Goal: Task Accomplishment & Management: Use online tool/utility

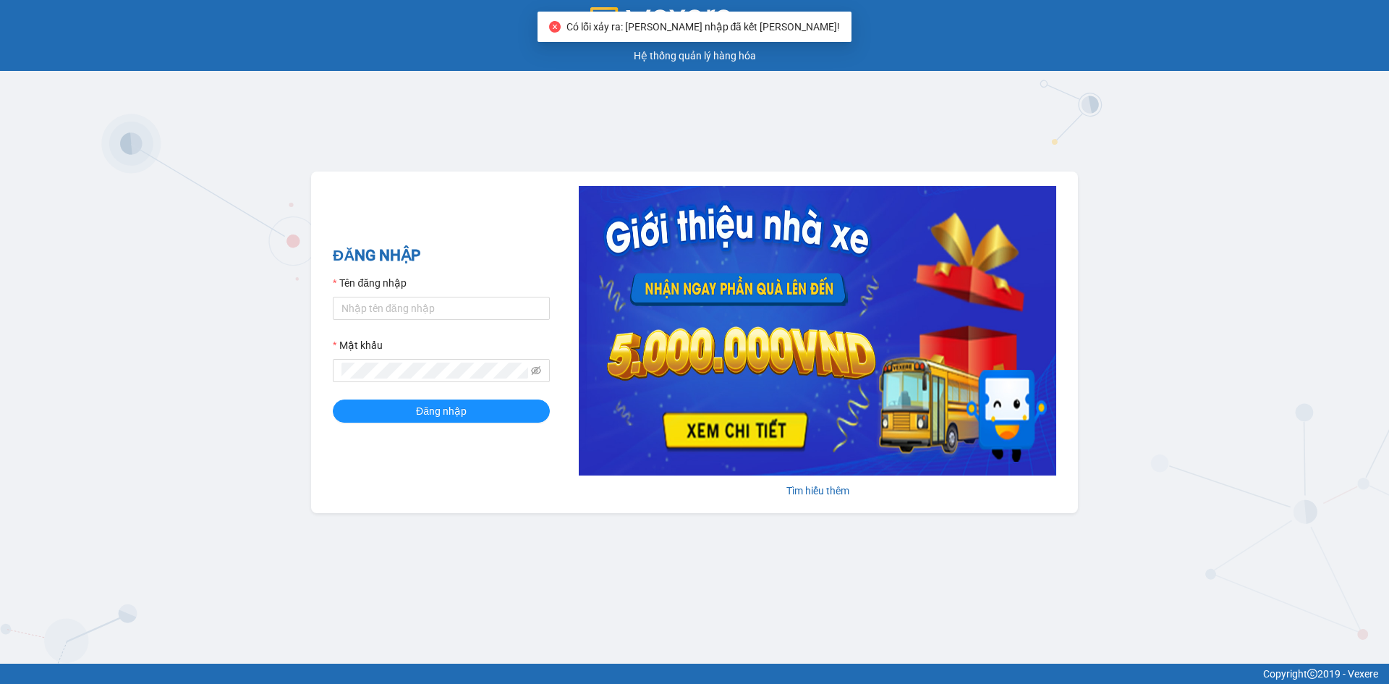
click at [622, 596] on div "GMS Hệ thống quản lý hàng hóa ĐĂNG NHẬP Tên đăng nhập Mật khẩu Đăng nhập Tìm hi…" at bounding box center [694, 332] width 1389 height 664
click at [452, 307] on input "Tên đăng nhập" at bounding box center [441, 308] width 217 height 23
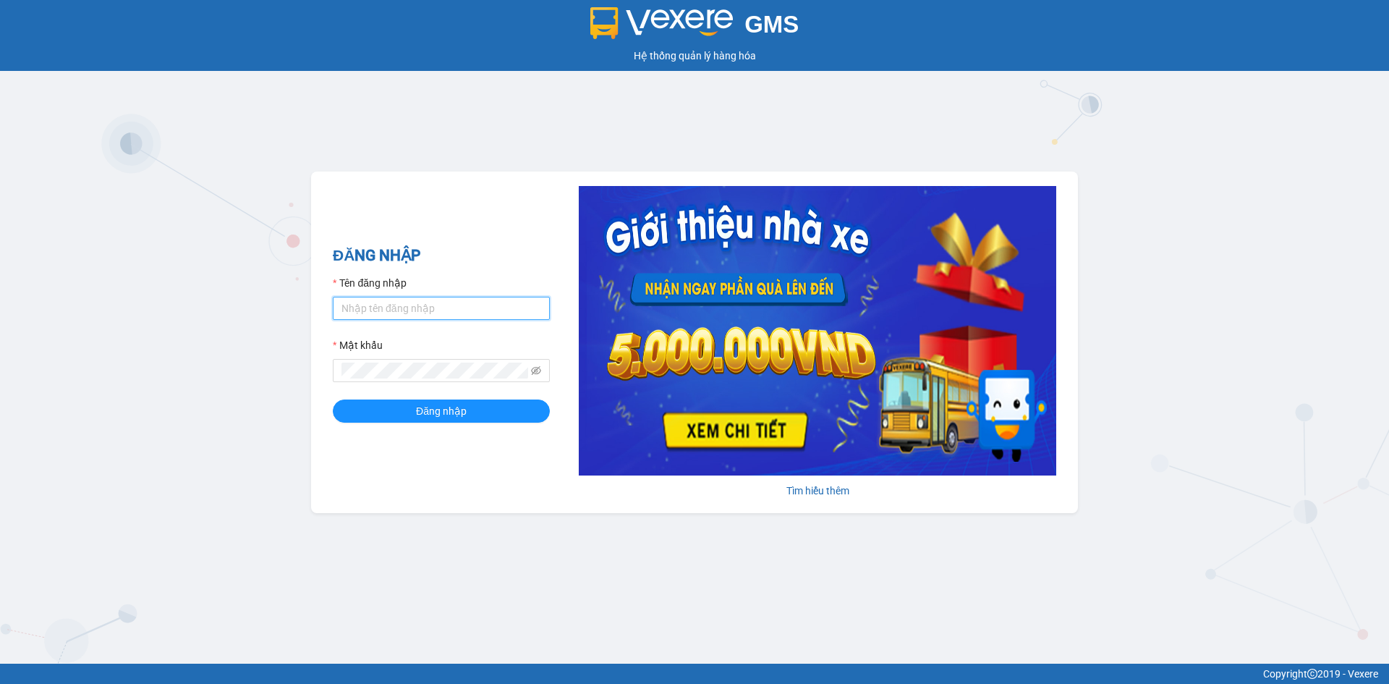
type input "hangnga.tkn"
click at [410, 415] on button "Đăng nhập" at bounding box center [441, 410] width 217 height 23
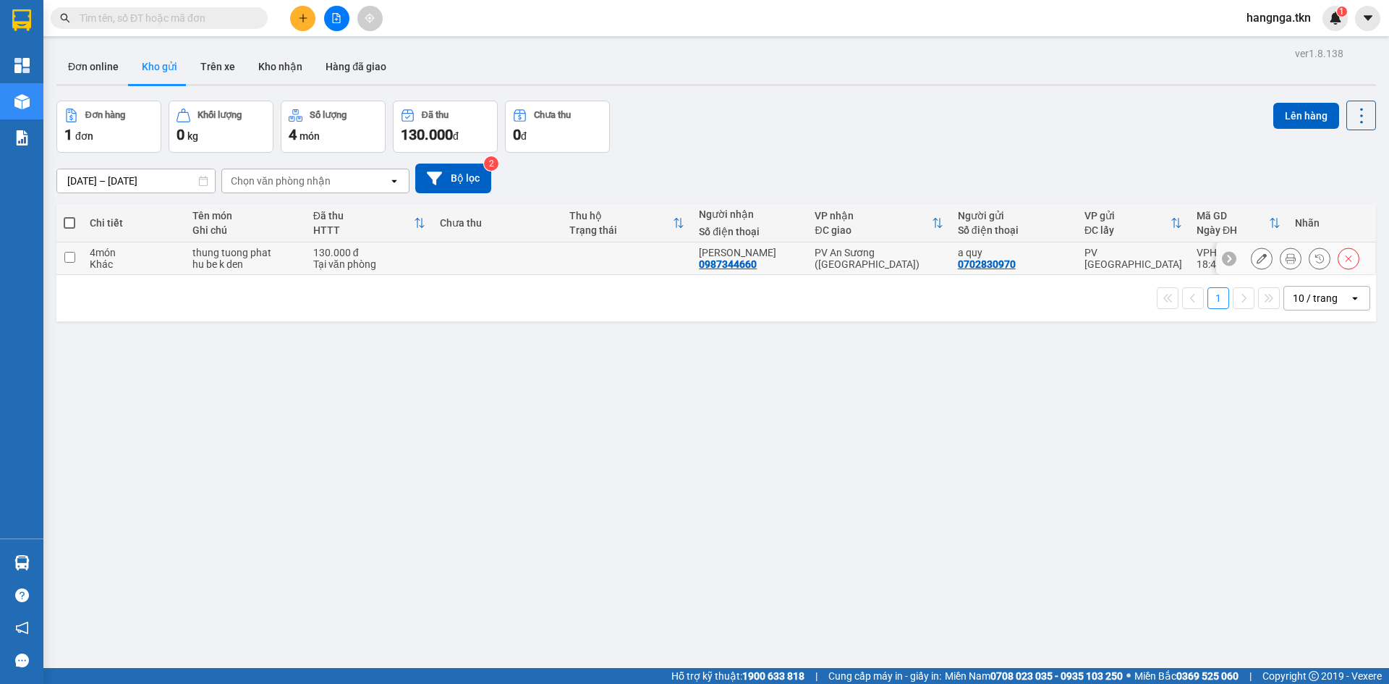
click at [143, 260] on div "Khác" at bounding box center [134, 264] width 88 height 12
checkbox input "true"
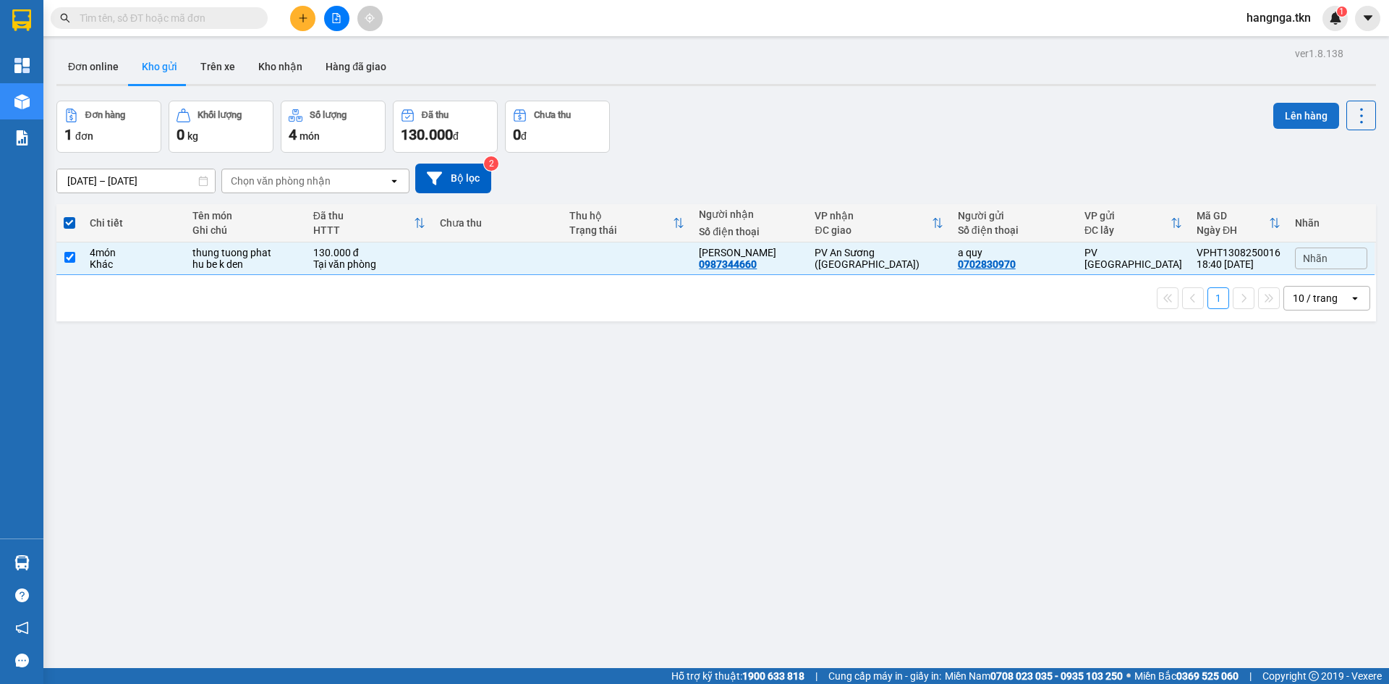
click at [1274, 116] on button "Lên hàng" at bounding box center [1307, 116] width 66 height 26
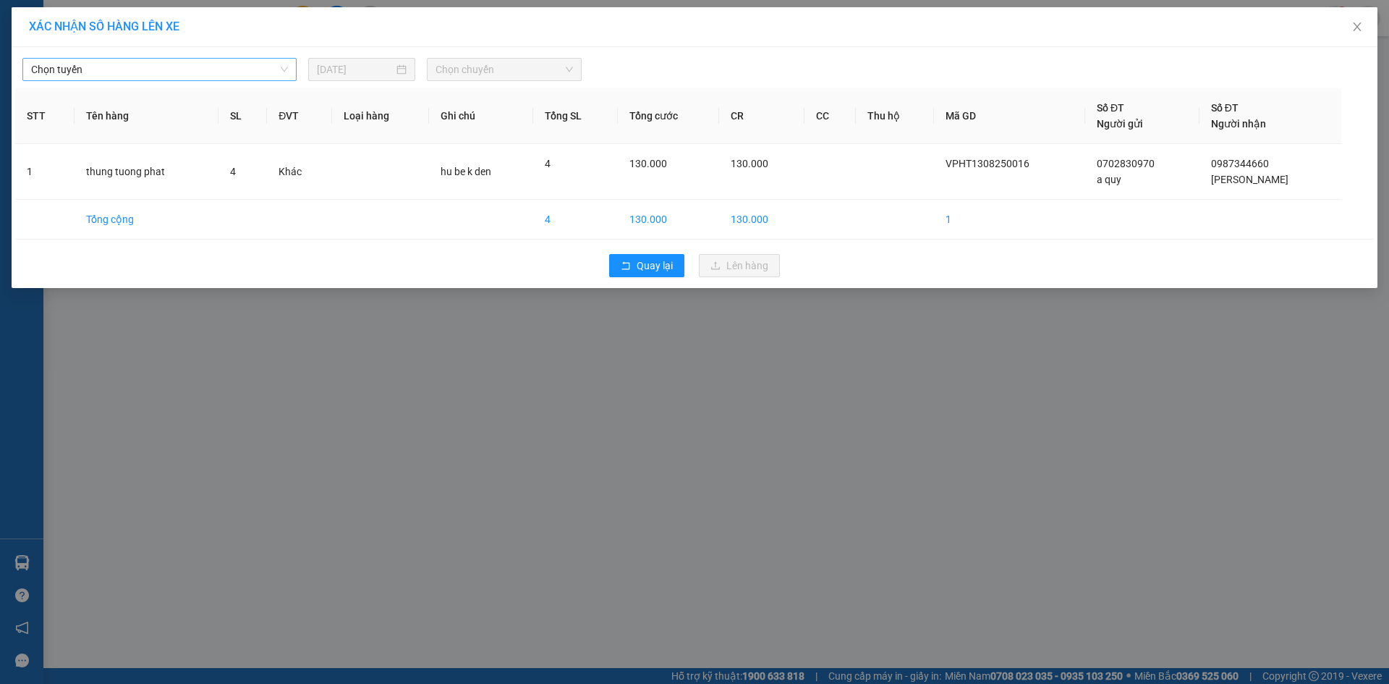
click at [148, 65] on span "Chọn tuyến" at bounding box center [159, 70] width 257 height 22
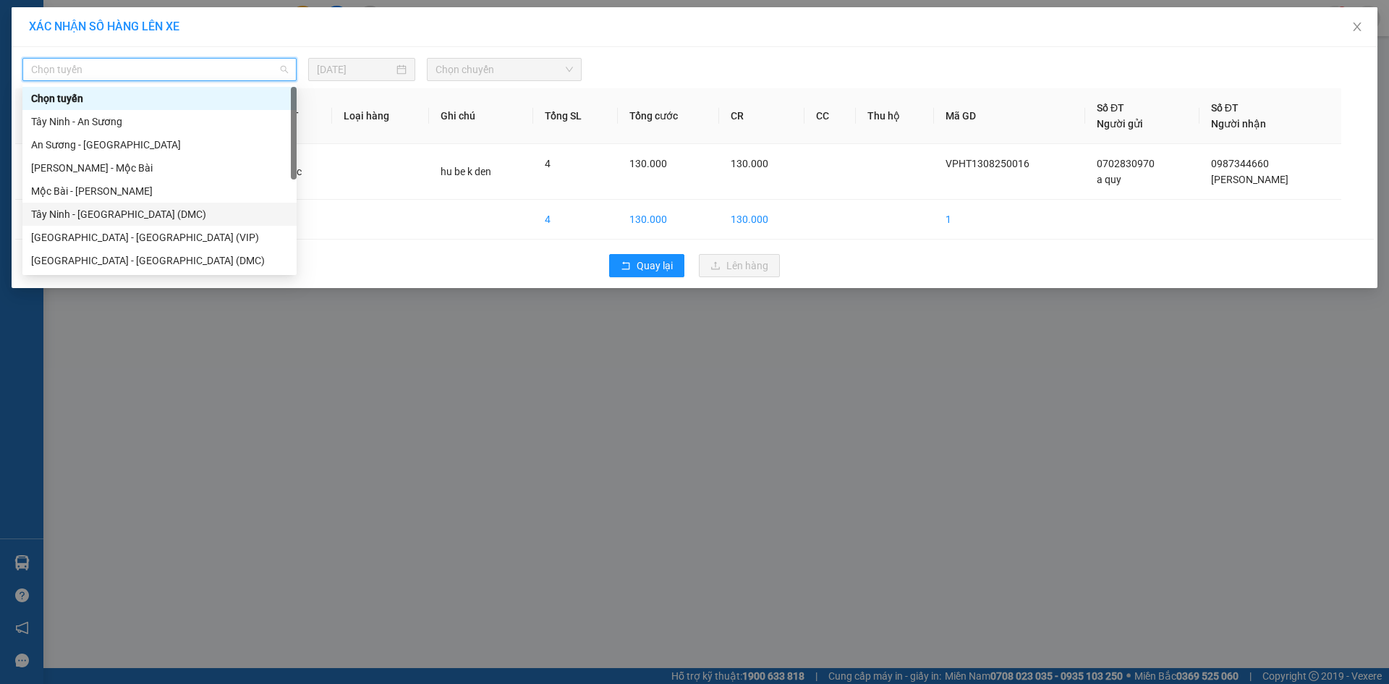
scroll to position [23, 0]
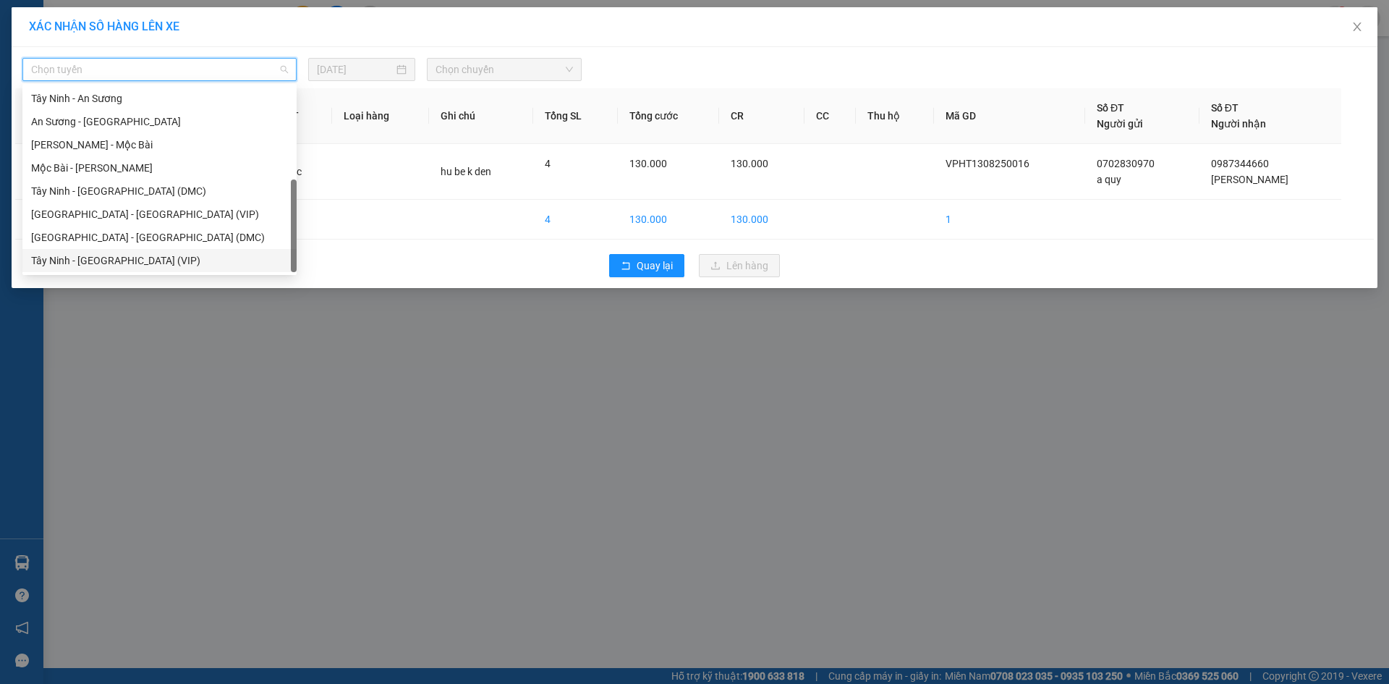
click at [149, 256] on div "Tây Ninh - Sài Gòn (VIP)" at bounding box center [159, 261] width 257 height 16
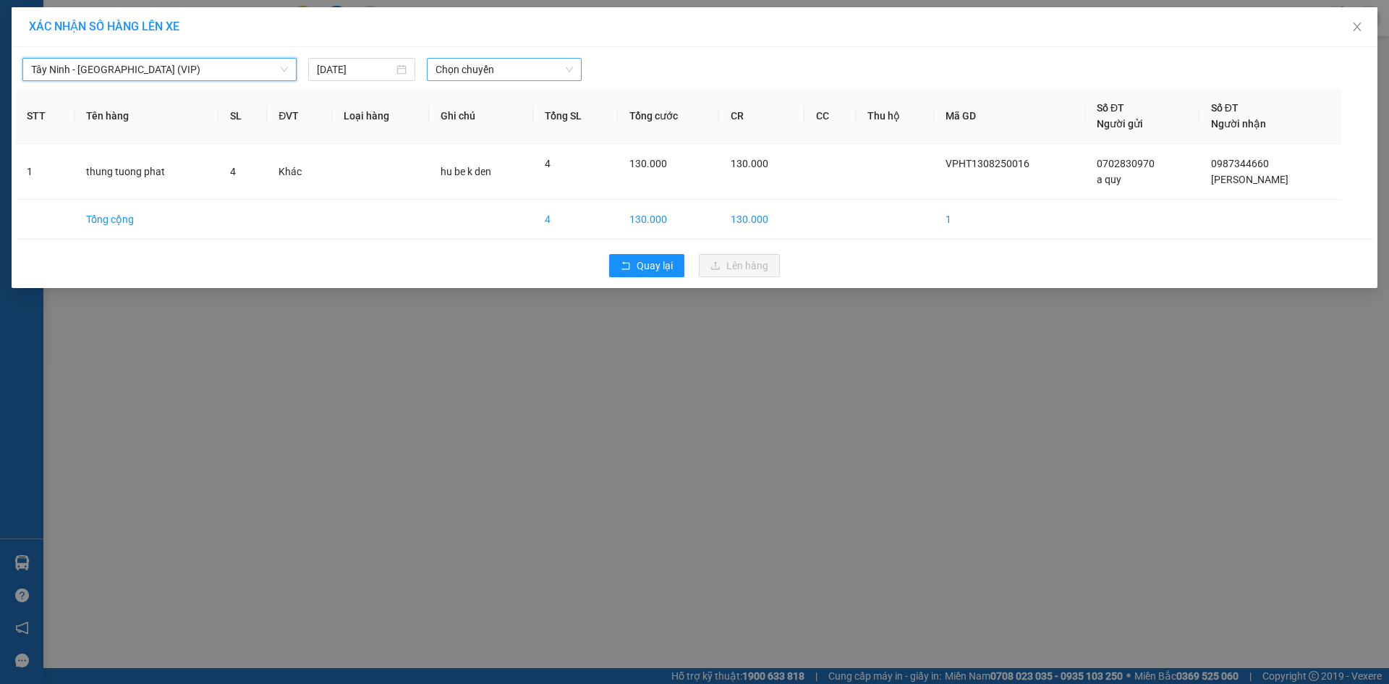
click at [465, 64] on span "Chọn chuyến" at bounding box center [504, 70] width 137 height 22
type input "4784"
click at [457, 98] on div "03:50 - 70H-047.84" at bounding box center [492, 98] width 113 height 16
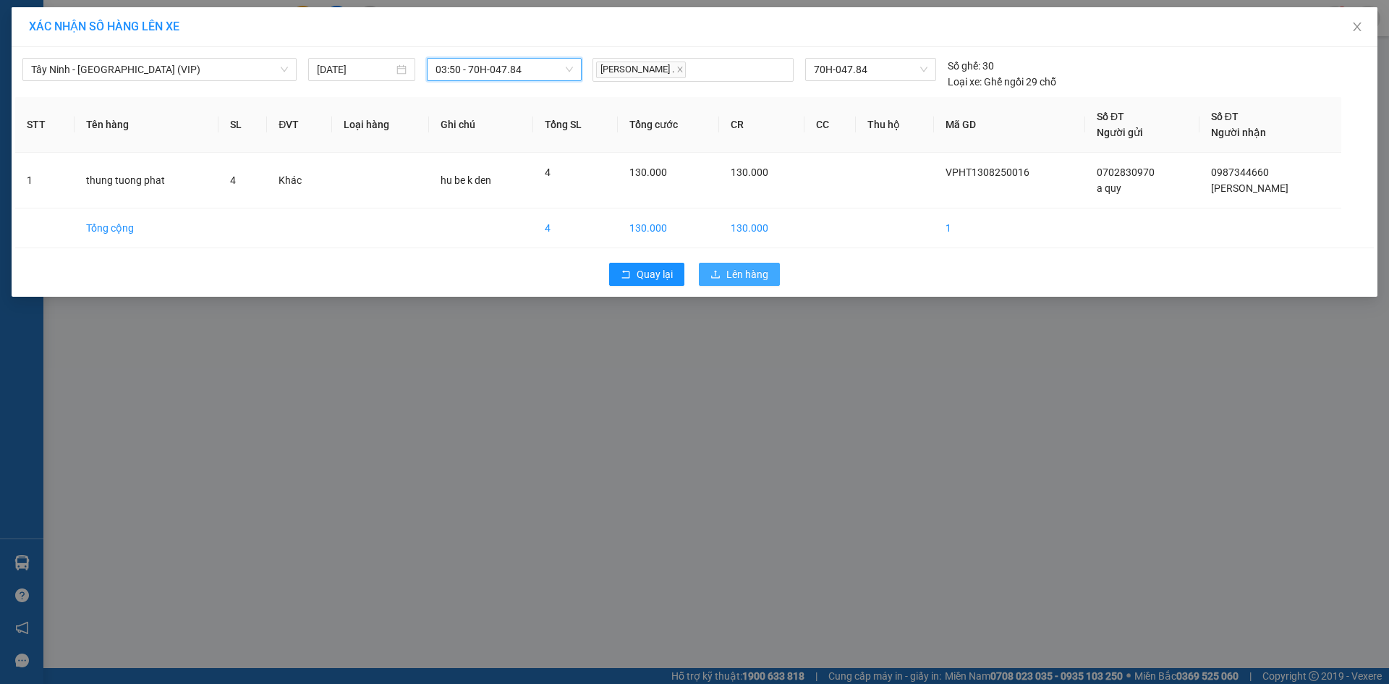
click at [738, 266] on button "Lên hàng" at bounding box center [739, 274] width 81 height 23
